Goal: Entertainment & Leisure: Consume media (video, audio)

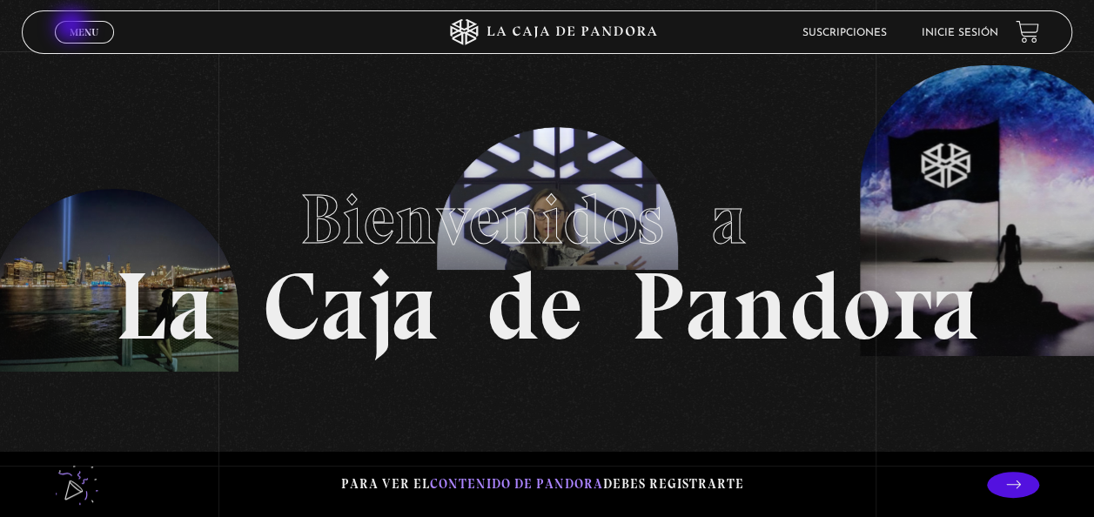
click at [73, 27] on span "Menu" at bounding box center [84, 32] width 29 height 10
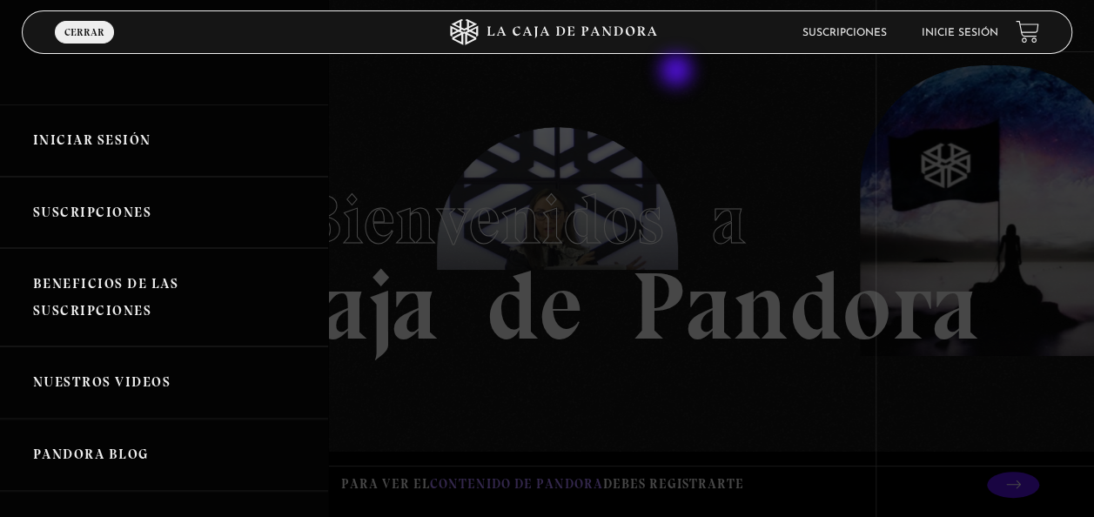
click at [678, 72] on div at bounding box center [547, 258] width 1094 height 517
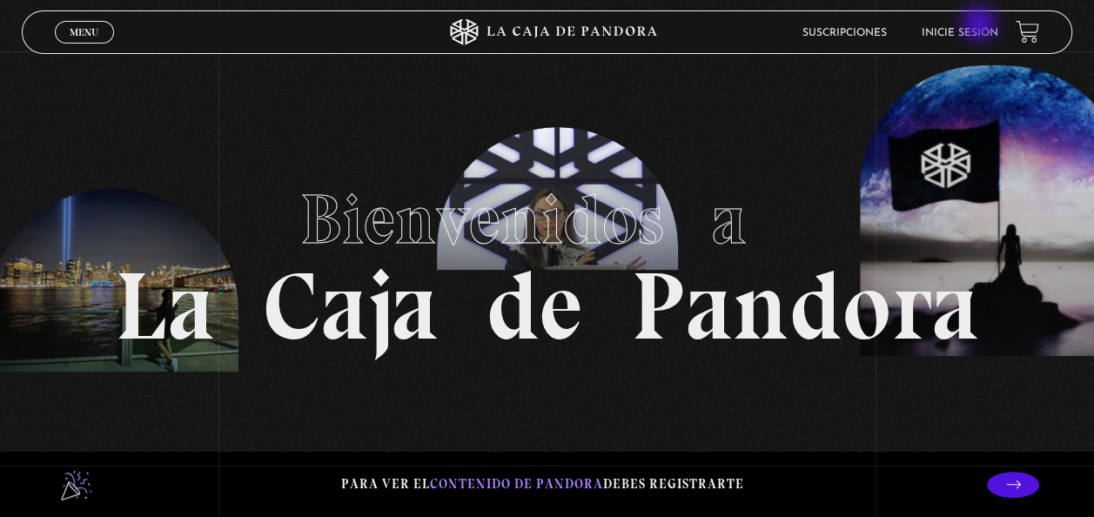
click at [981, 25] on li "Inicie sesión" at bounding box center [960, 32] width 77 height 27
click at [978, 31] on link "Inicie sesión" at bounding box center [960, 33] width 77 height 10
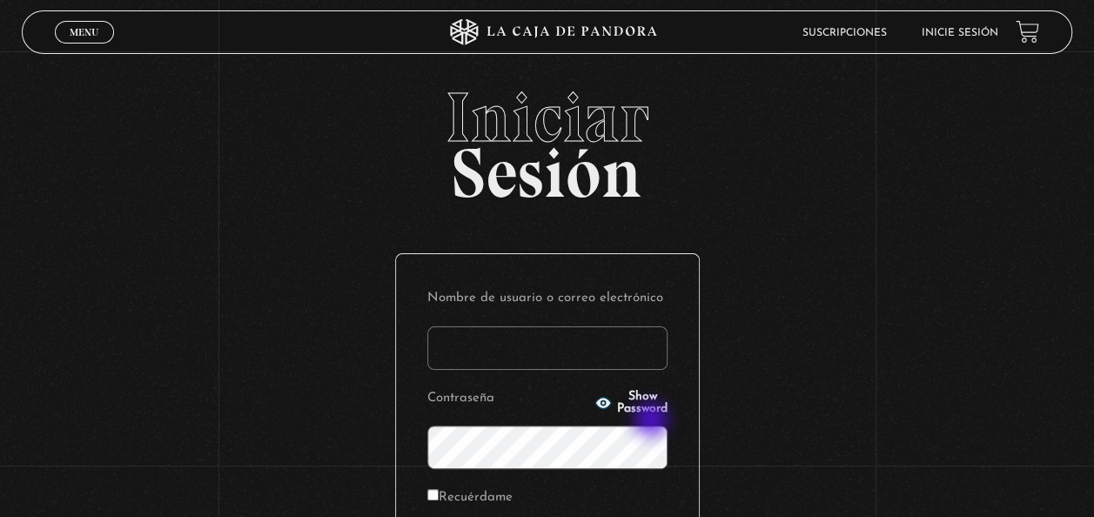
scroll to position [239, 0]
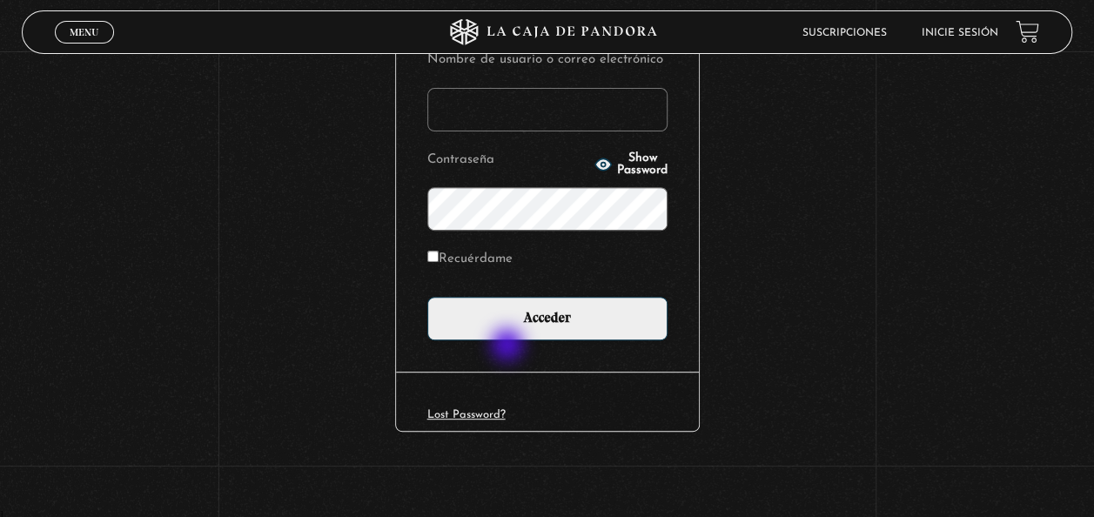
type input "kimchava22@gmail.com"
click at [509, 346] on div "Nombre de usuario o correo electrónico kimchava22@gmail.com Contraseña Show Pas…" at bounding box center [547, 194] width 303 height 356
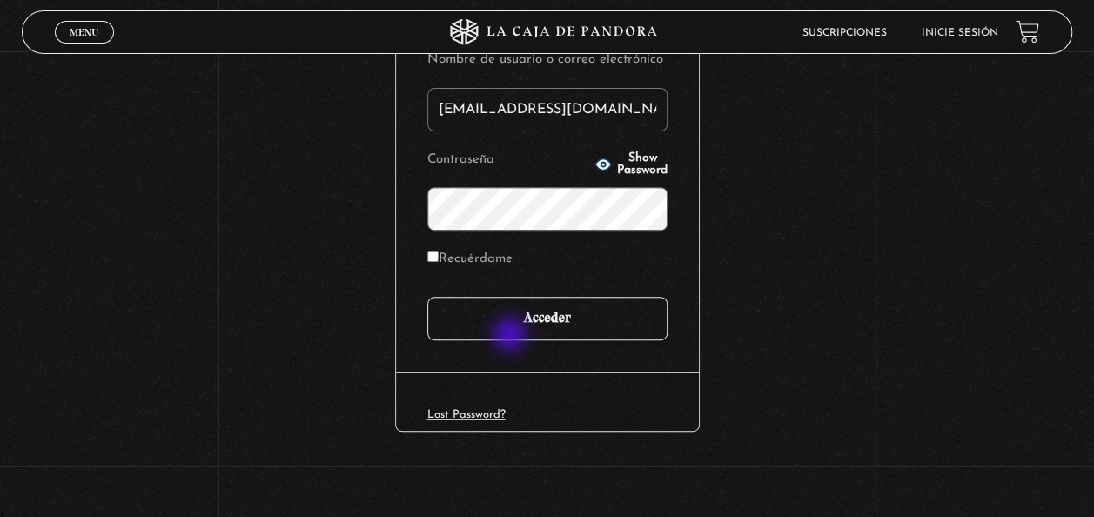
click at [512, 336] on input "Acceder" at bounding box center [547, 319] width 240 height 44
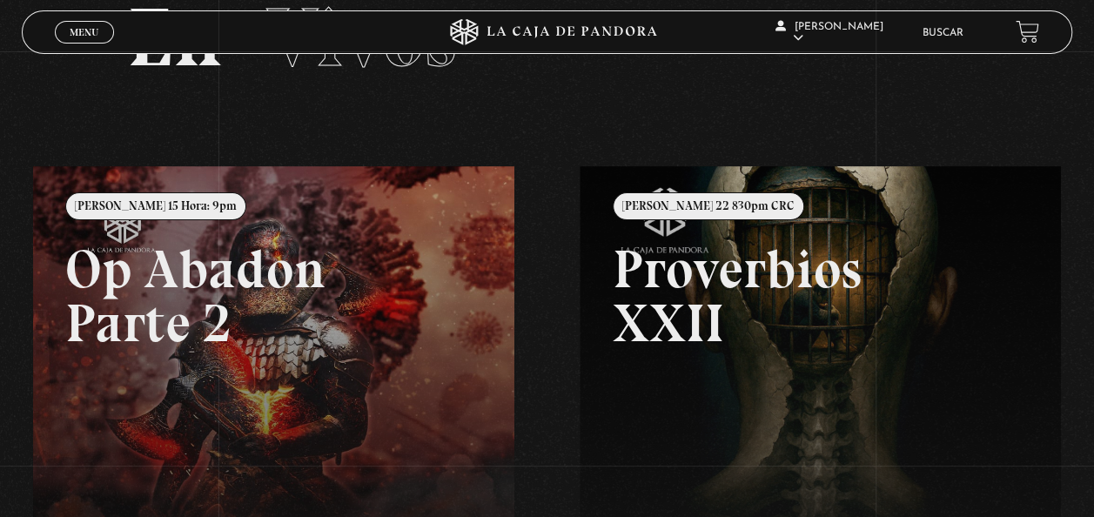
scroll to position [97, 0]
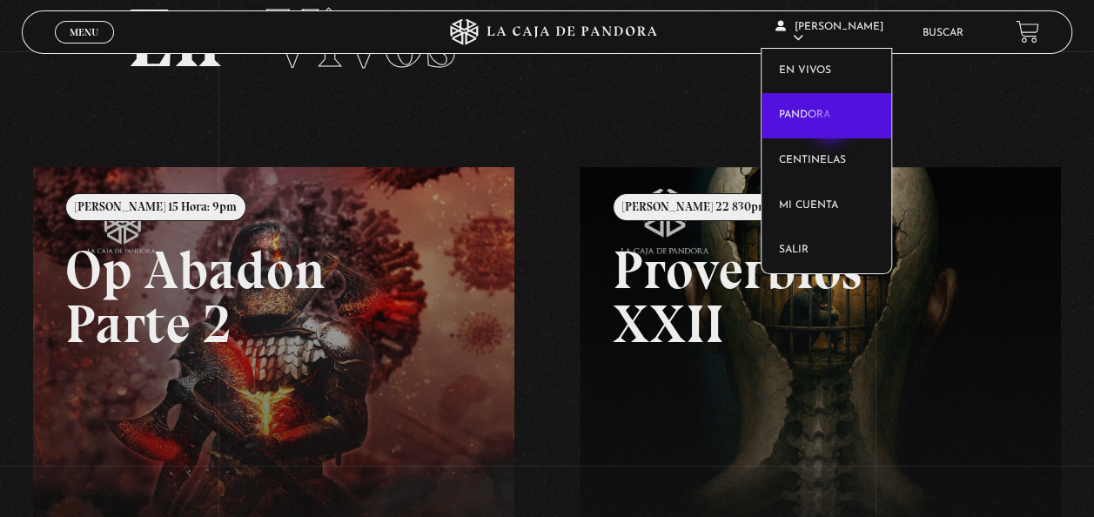
click at [832, 127] on link "Pandora" at bounding box center [827, 115] width 130 height 45
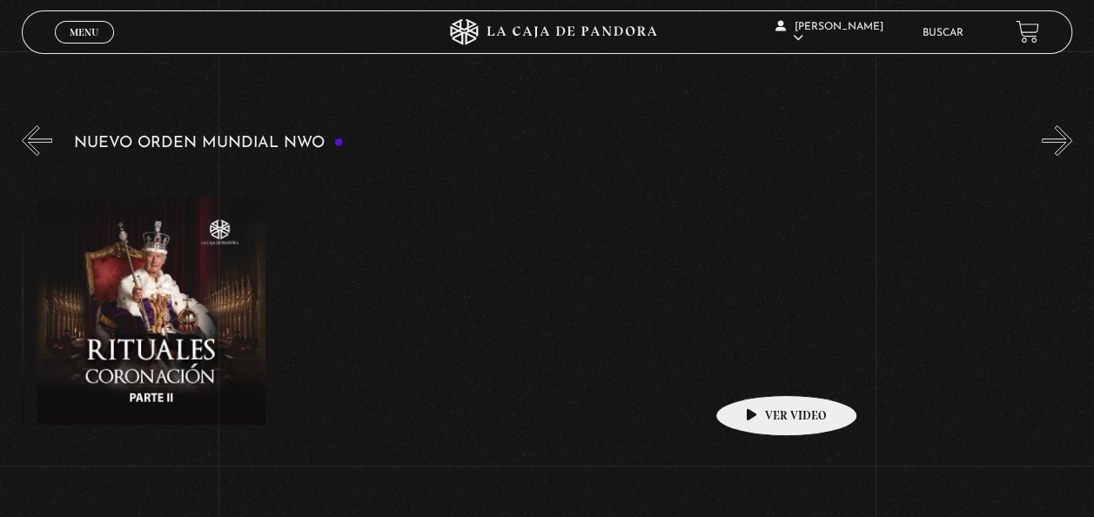
scroll to position [0, 7310]
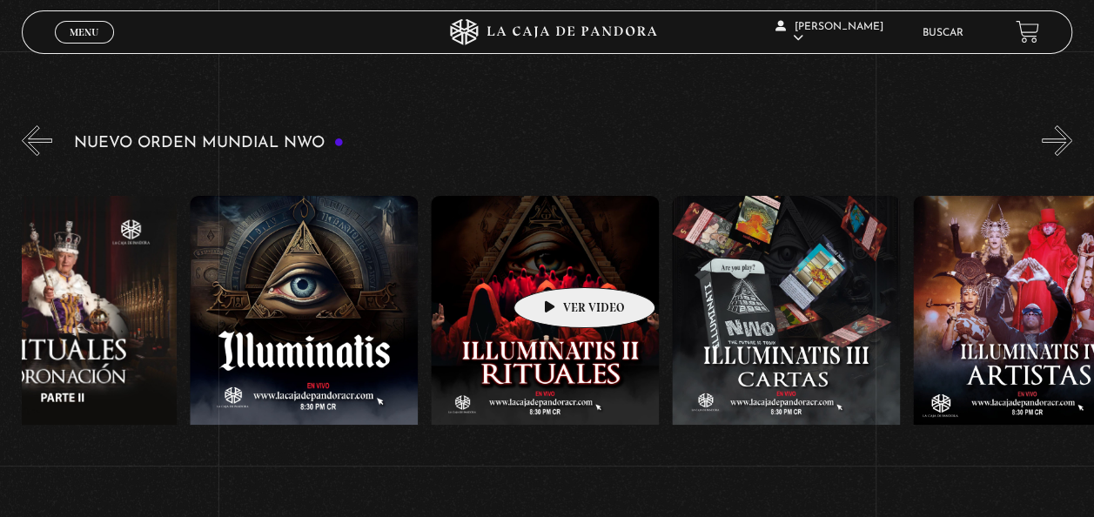
click at [557, 261] on figure at bounding box center [545, 352] width 228 height 313
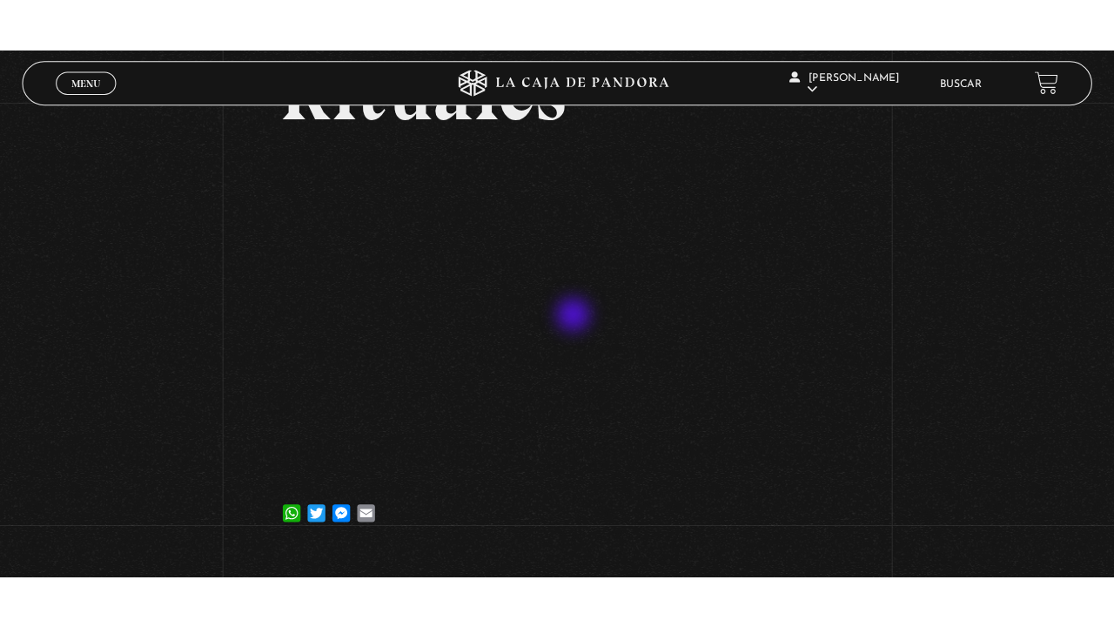
scroll to position [217, 0]
